Goal: Obtain resource: Obtain resource

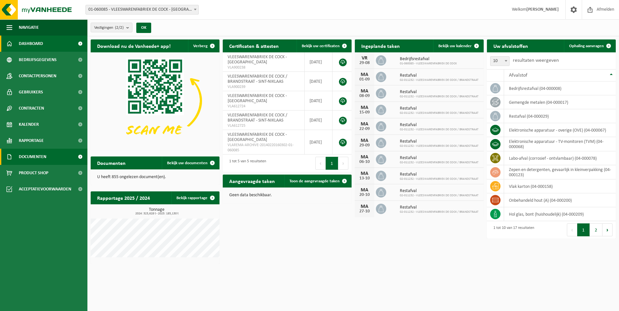
click at [39, 158] on span "Documenten" at bounding box center [33, 157] width 28 height 16
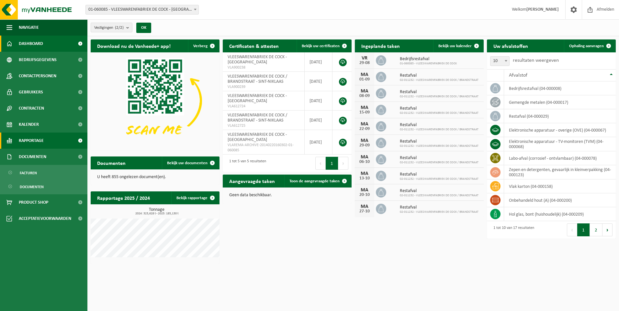
click at [33, 141] on span "Rapportage" at bounding box center [31, 141] width 25 height 16
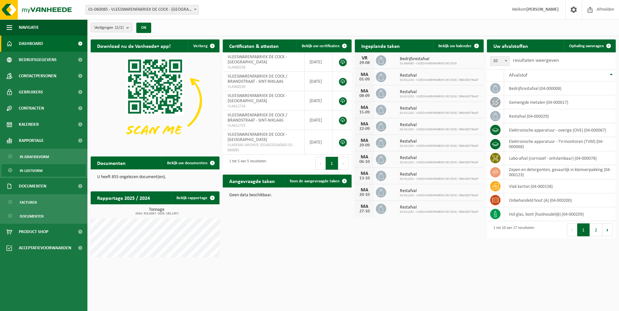
click at [39, 169] on span "In lijstvorm" at bounding box center [31, 171] width 23 height 12
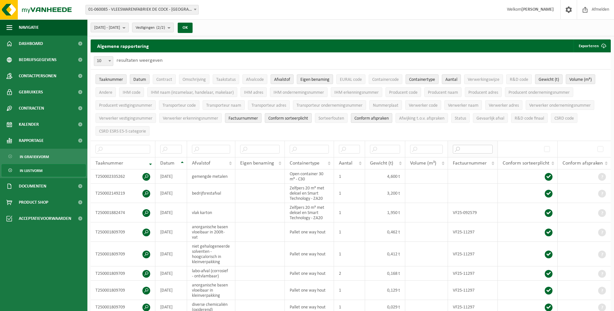
click at [459, 148] on input "text" at bounding box center [473, 149] width 40 height 9
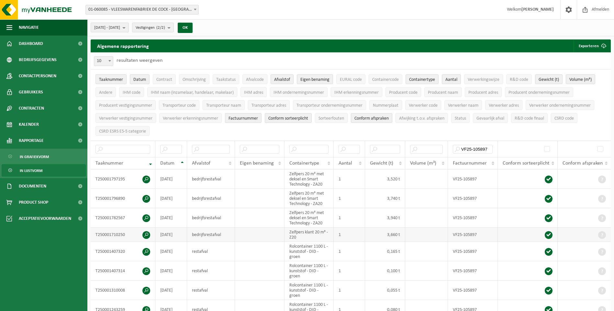
click at [146, 234] on span at bounding box center [146, 235] width 8 height 8
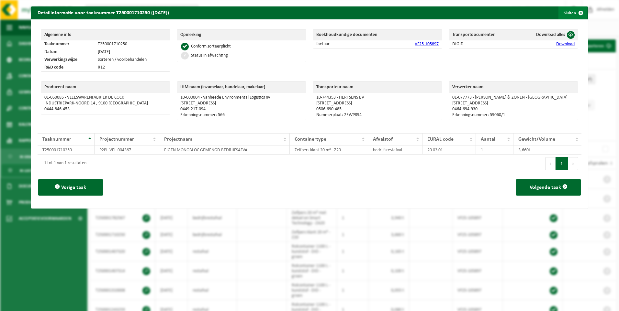
click at [576, 11] on span "button" at bounding box center [580, 12] width 13 height 13
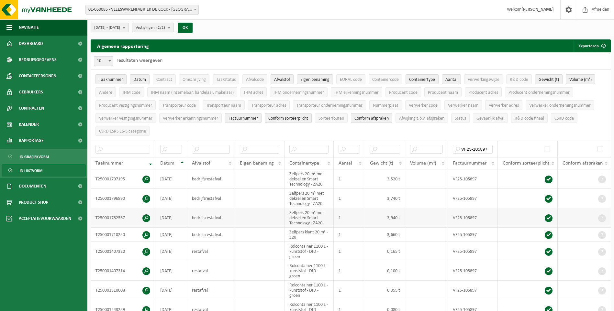
click at [144, 217] on span at bounding box center [146, 219] width 8 height 8
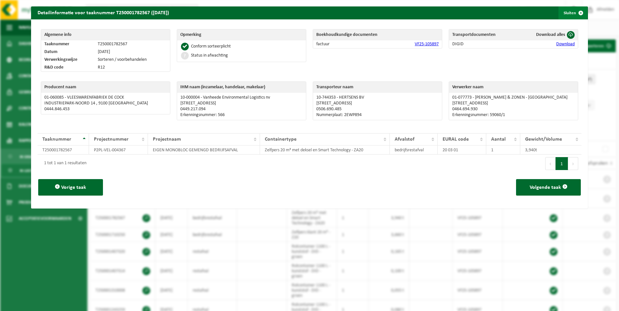
click at [577, 10] on span "button" at bounding box center [580, 12] width 13 height 13
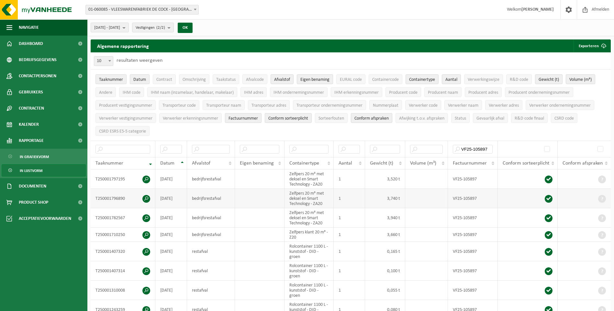
click at [147, 196] on span at bounding box center [146, 199] width 8 height 8
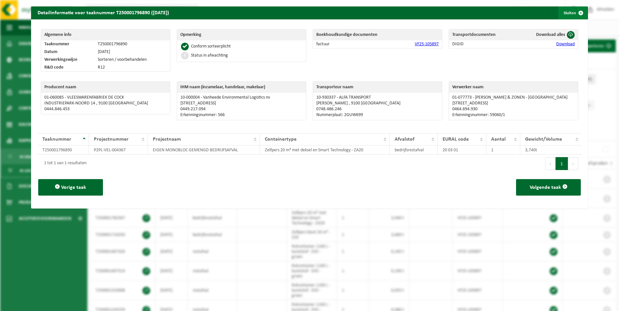
click at [575, 11] on span "button" at bounding box center [580, 12] width 13 height 13
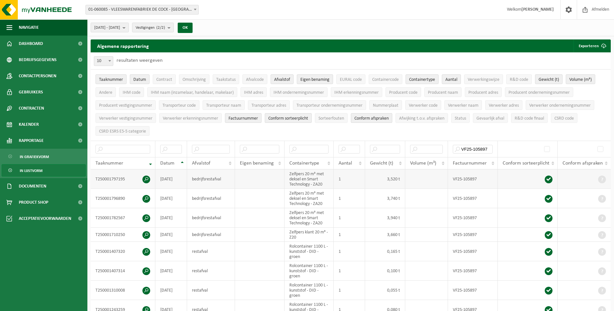
click at [147, 177] on span at bounding box center [146, 180] width 8 height 8
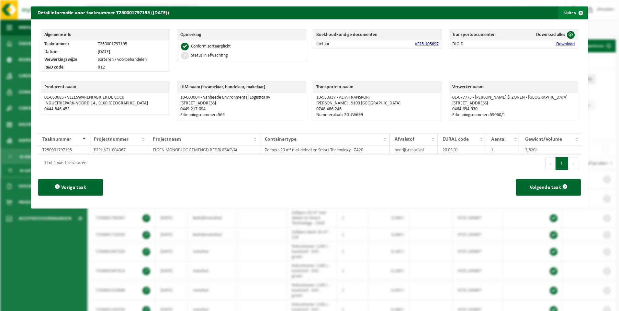
click at [577, 12] on span "button" at bounding box center [580, 12] width 13 height 13
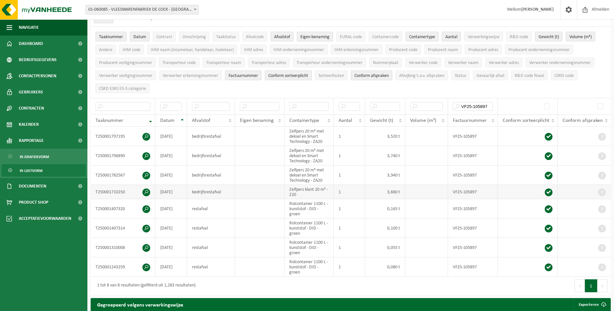
scroll to position [129, 0]
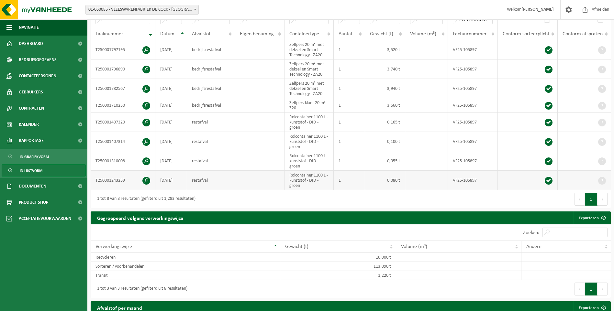
click at [144, 180] on span at bounding box center [146, 181] width 8 height 8
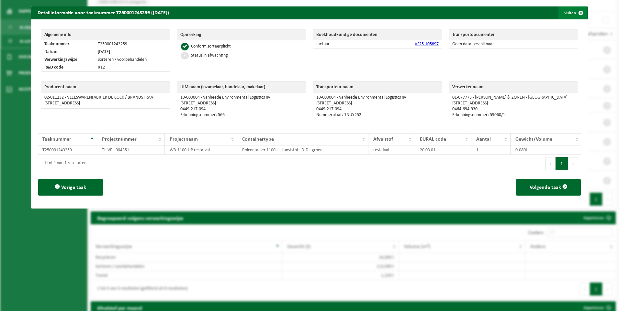
click at [576, 12] on span "button" at bounding box center [580, 12] width 13 height 13
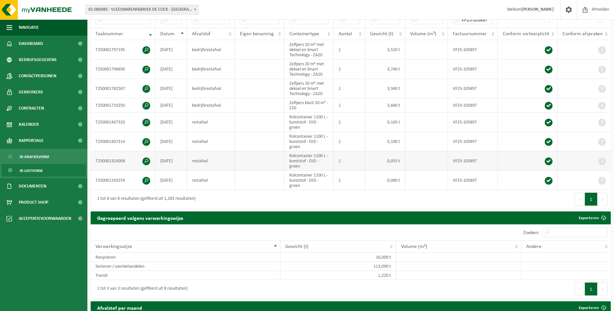
click at [144, 159] on span at bounding box center [146, 162] width 8 height 8
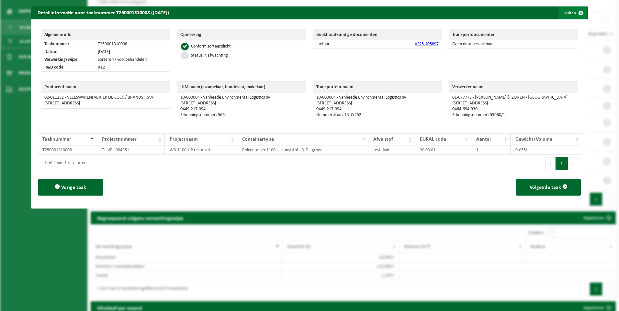
click at [576, 12] on span "button" at bounding box center [580, 12] width 13 height 13
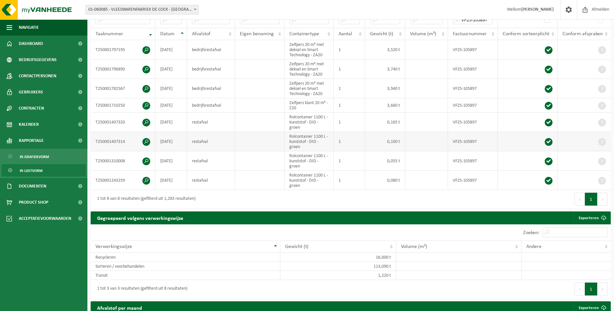
click at [145, 141] on span at bounding box center [146, 142] width 8 height 8
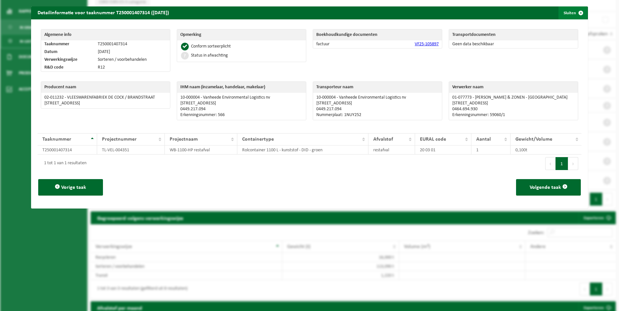
click at [578, 11] on span "button" at bounding box center [580, 12] width 13 height 13
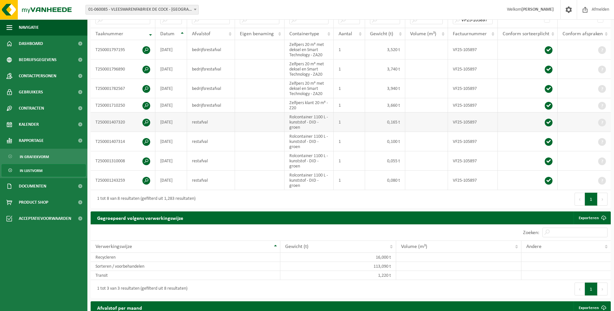
click at [146, 122] on span at bounding box center [146, 123] width 8 height 8
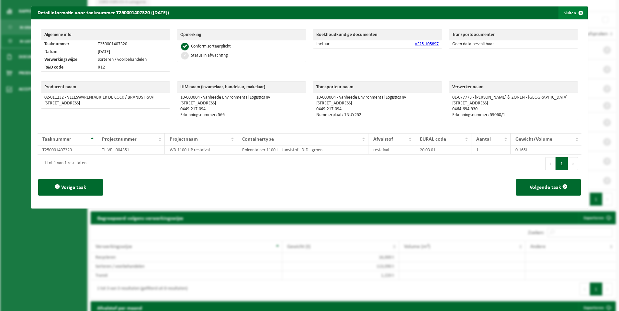
click at [575, 13] on span "button" at bounding box center [580, 12] width 13 height 13
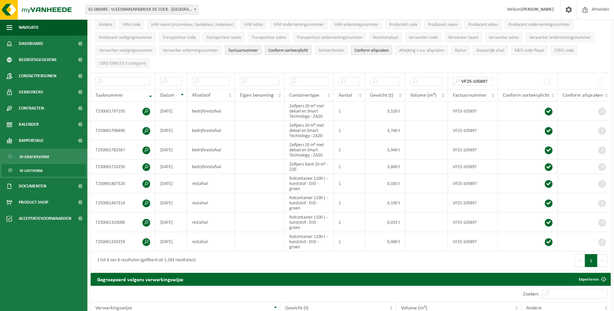
scroll to position [0, 0]
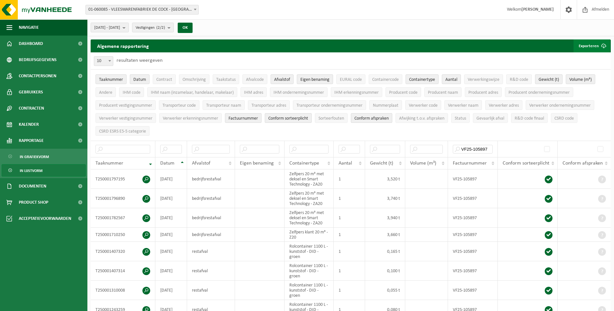
click at [583, 44] on button "Exporteren" at bounding box center [592, 45] width 37 height 13
click at [585, 57] on link "Enkel mijn selectie" at bounding box center [580, 58] width 59 height 13
click at [474, 149] on input "VF25-105897" at bounding box center [473, 149] width 40 height 9
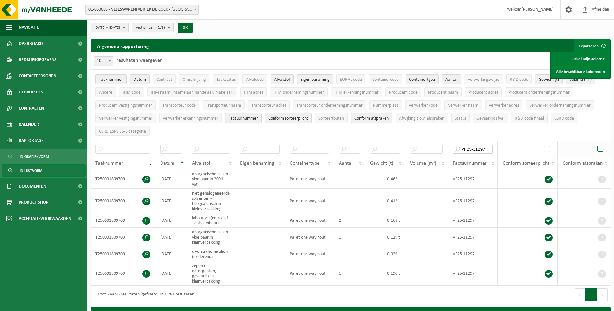
type input "VF25-11297"
click at [146, 176] on span at bounding box center [146, 180] width 8 height 8
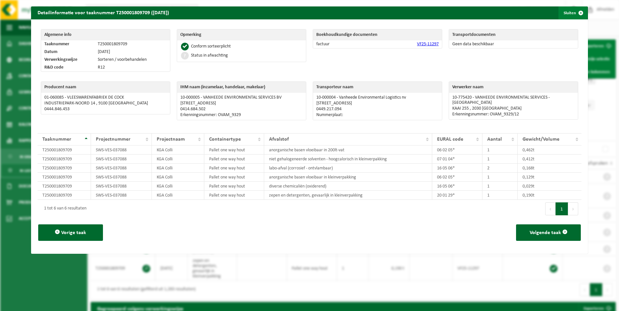
click at [577, 13] on span "button" at bounding box center [580, 12] width 13 height 13
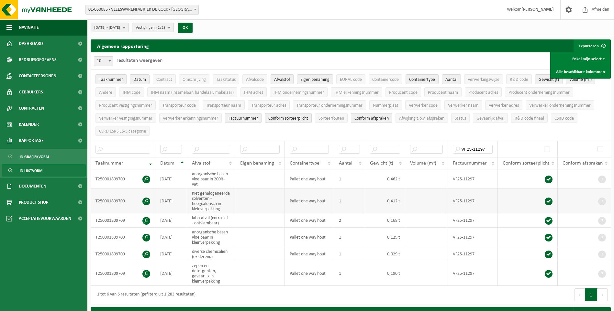
click at [146, 199] on span at bounding box center [146, 202] width 8 height 8
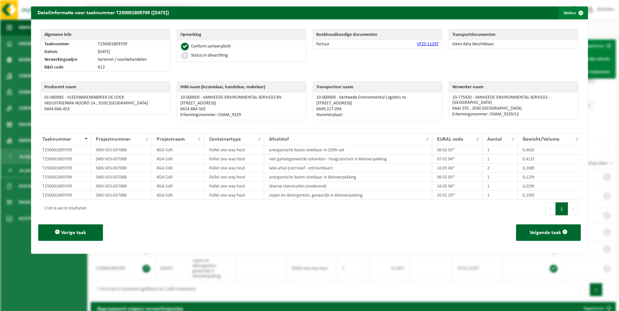
drag, startPoint x: 576, startPoint y: 12, endPoint x: 564, endPoint y: 15, distance: 12.7
click at [576, 12] on span "button" at bounding box center [580, 12] width 13 height 13
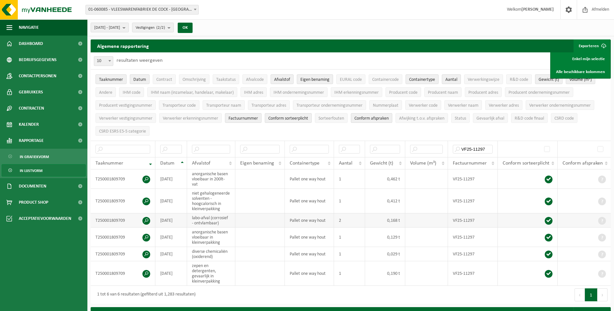
click at [150, 219] on span at bounding box center [146, 221] width 8 height 8
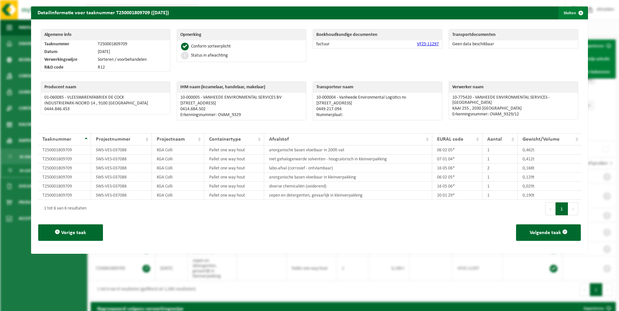
click at [576, 12] on span "button" at bounding box center [580, 12] width 13 height 13
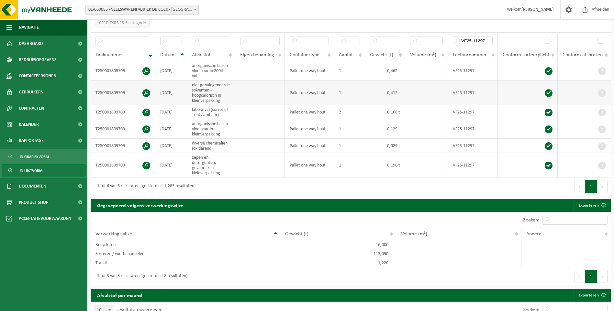
scroll to position [97, 0]
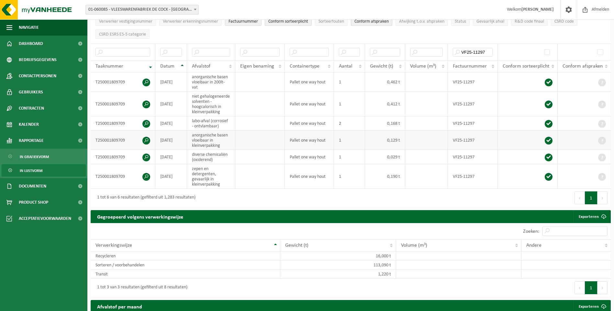
click at [148, 139] on span at bounding box center [146, 141] width 8 height 8
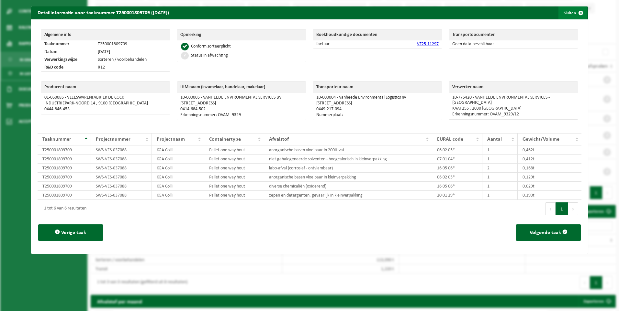
click at [577, 11] on span "button" at bounding box center [580, 12] width 13 height 13
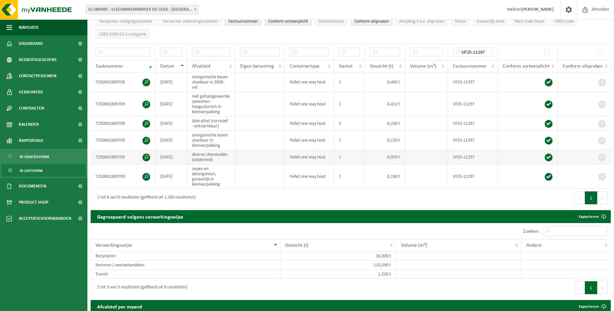
click at [148, 156] on span at bounding box center [146, 158] width 8 height 8
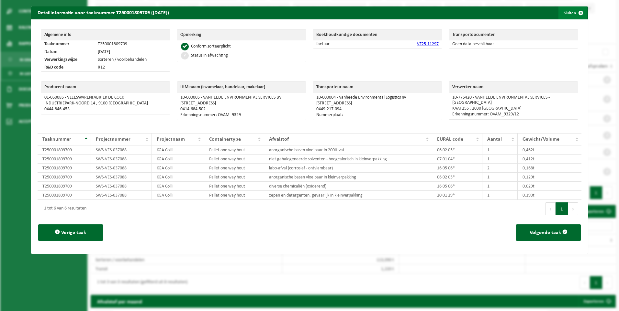
click at [575, 13] on span "button" at bounding box center [580, 12] width 13 height 13
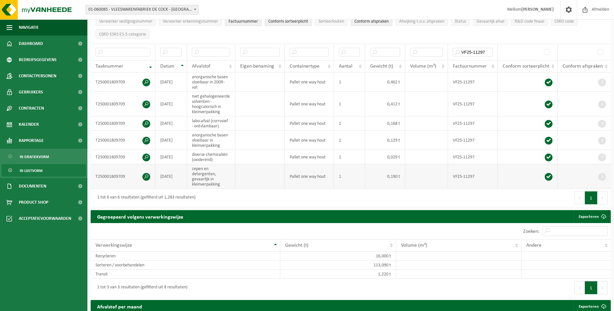
click at [146, 175] on span at bounding box center [146, 177] width 8 height 8
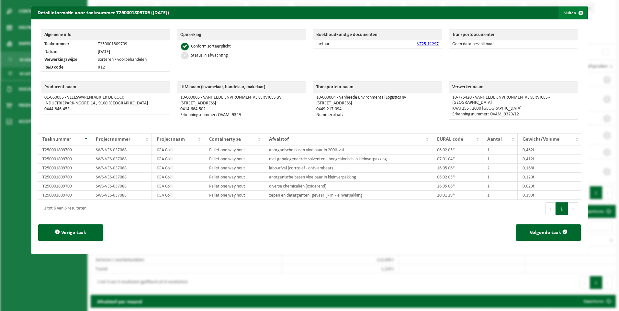
drag, startPoint x: 576, startPoint y: 12, endPoint x: 573, endPoint y: 14, distance: 3.7
click at [576, 12] on span "button" at bounding box center [580, 12] width 13 height 13
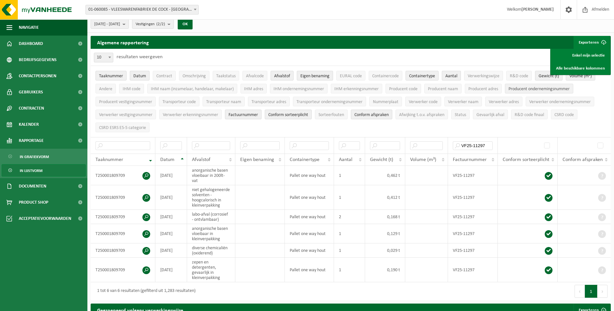
scroll to position [0, 0]
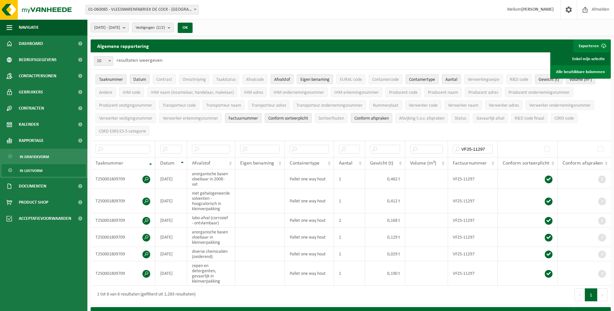
click at [576, 57] on link "Enkel mijn selectie" at bounding box center [580, 58] width 59 height 13
click at [37, 189] on span "Documenten" at bounding box center [33, 186] width 28 height 16
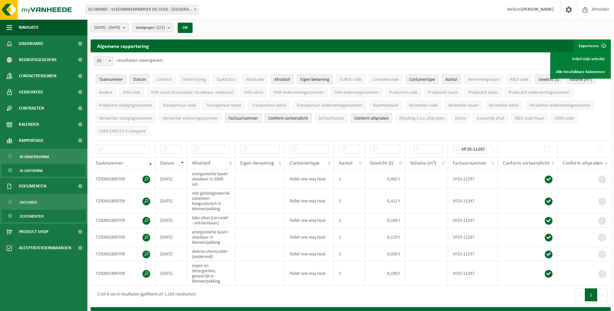
click at [34, 214] on span "Documenten" at bounding box center [32, 216] width 24 height 12
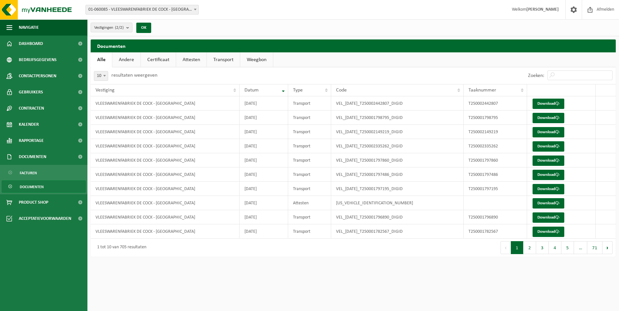
click at [531, 247] on button "2" at bounding box center [529, 247] width 13 height 13
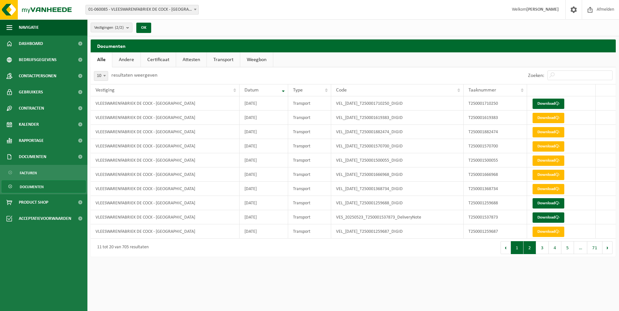
click at [516, 246] on button "1" at bounding box center [517, 247] width 13 height 13
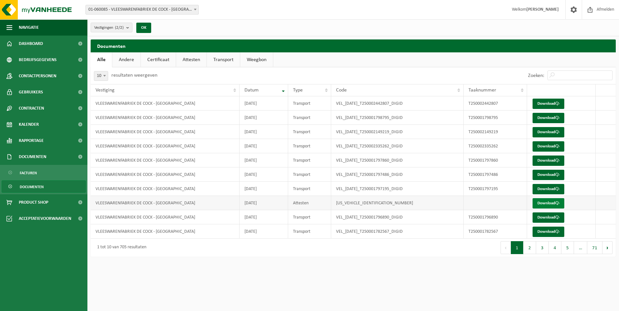
click at [549, 204] on link "Download" at bounding box center [549, 203] width 32 height 10
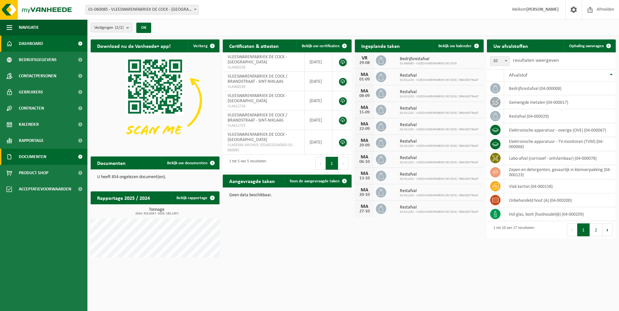
click at [36, 159] on span "Documenten" at bounding box center [33, 157] width 28 height 16
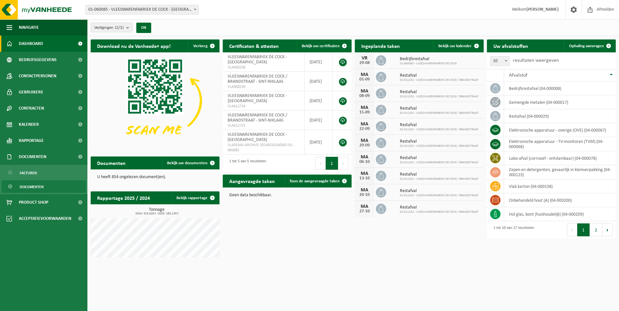
click at [36, 182] on span "Documenten" at bounding box center [32, 187] width 24 height 12
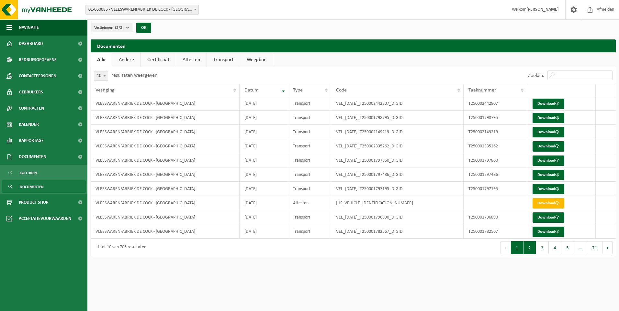
click at [531, 248] on button "2" at bounding box center [529, 247] width 13 height 13
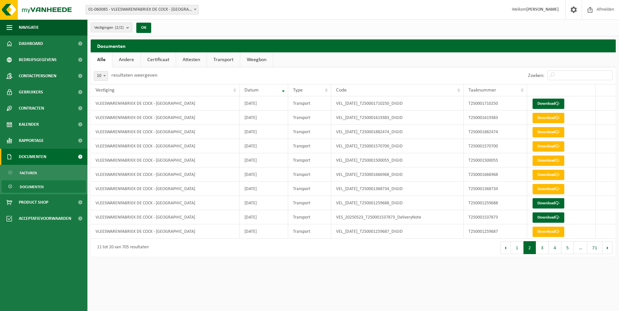
click at [25, 156] on span "Documenten" at bounding box center [33, 157] width 28 height 16
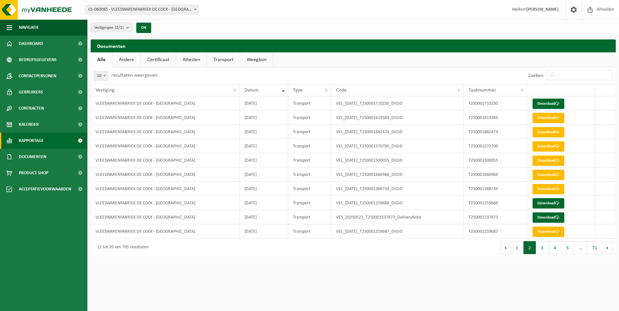
click at [29, 141] on span "Rapportage" at bounding box center [31, 141] width 25 height 16
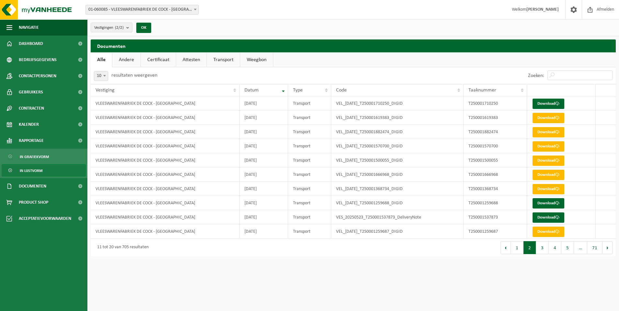
click at [28, 170] on span "In lijstvorm" at bounding box center [31, 171] width 23 height 12
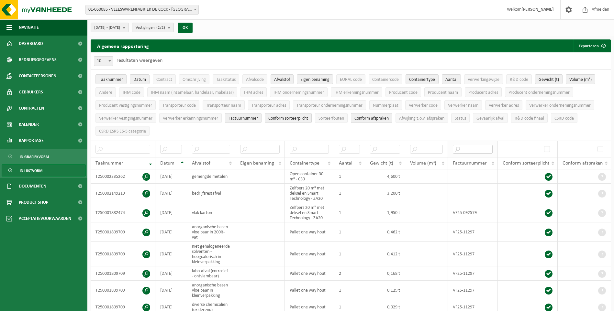
click at [458, 149] on input "text" at bounding box center [473, 149] width 40 height 9
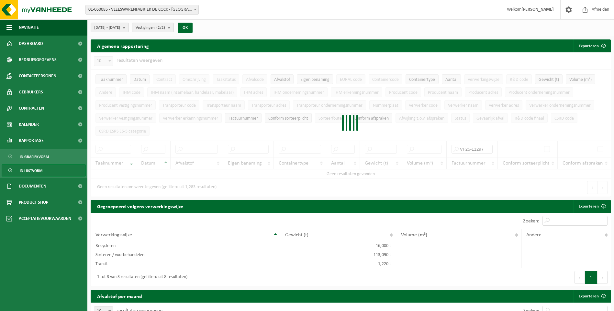
type input "VF25-11297"
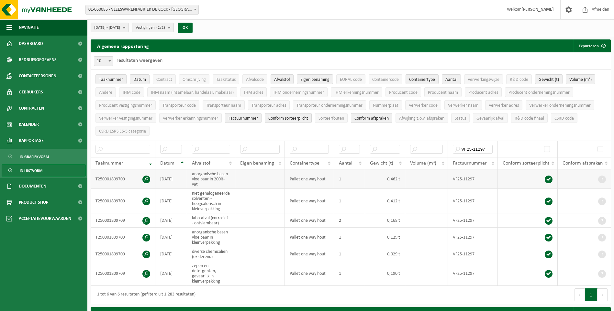
click at [145, 178] on span at bounding box center [146, 180] width 8 height 8
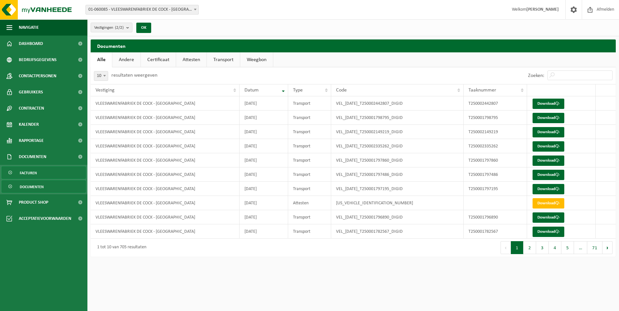
click at [34, 170] on span "Facturen" at bounding box center [28, 173] width 17 height 12
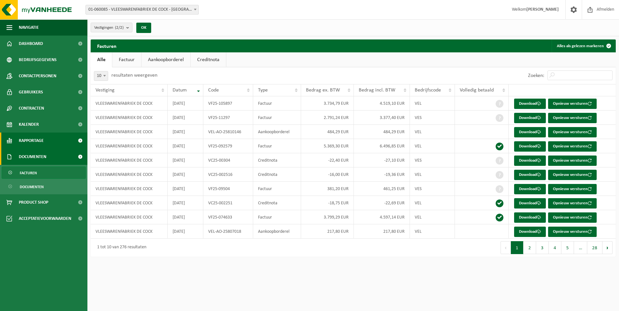
click at [30, 141] on span "Rapportage" at bounding box center [31, 141] width 25 height 16
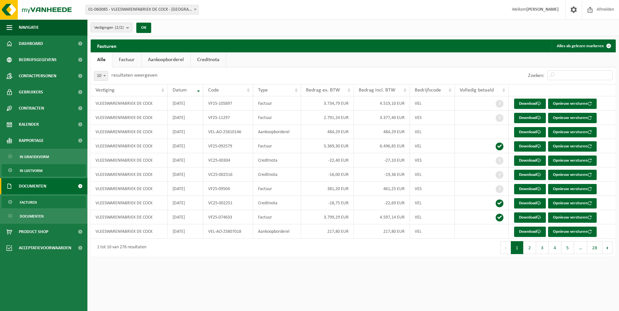
drag, startPoint x: 28, startPoint y: 168, endPoint x: 48, endPoint y: 170, distance: 19.6
click at [28, 168] on span "In lijstvorm" at bounding box center [31, 171] width 23 height 12
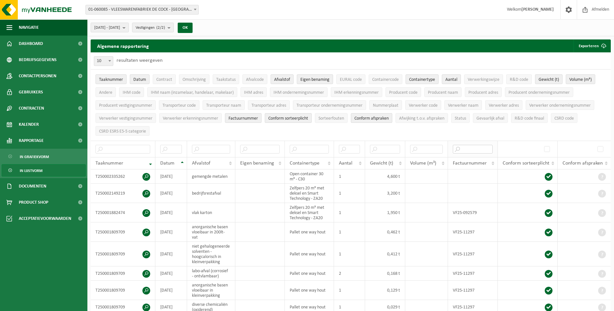
click at [457, 149] on input "text" at bounding box center [473, 149] width 40 height 9
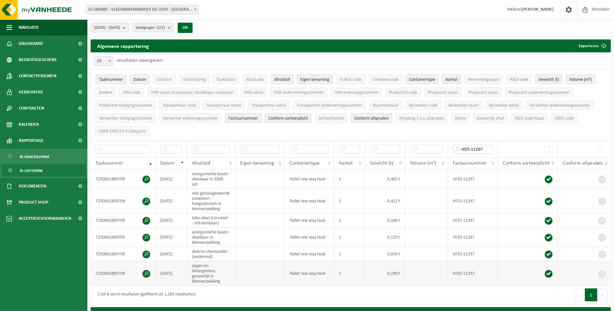
type input "vf25-11297"
click at [147, 273] on span at bounding box center [146, 274] width 8 height 8
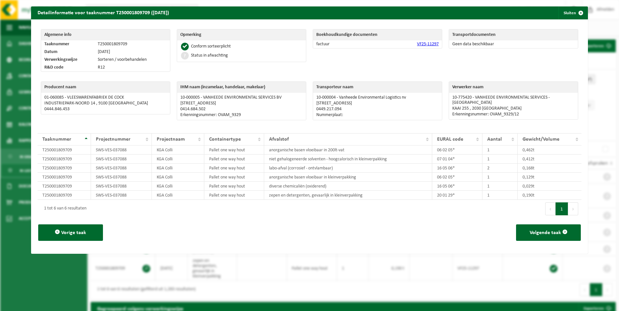
click at [42, 28] on div "Algemene info Taaknummer T250001809709 Datum 26-06-2025 Verwerkingswijze Sorter…" at bounding box center [106, 52] width 136 height 52
